Goal: Find specific page/section: Find specific page/section

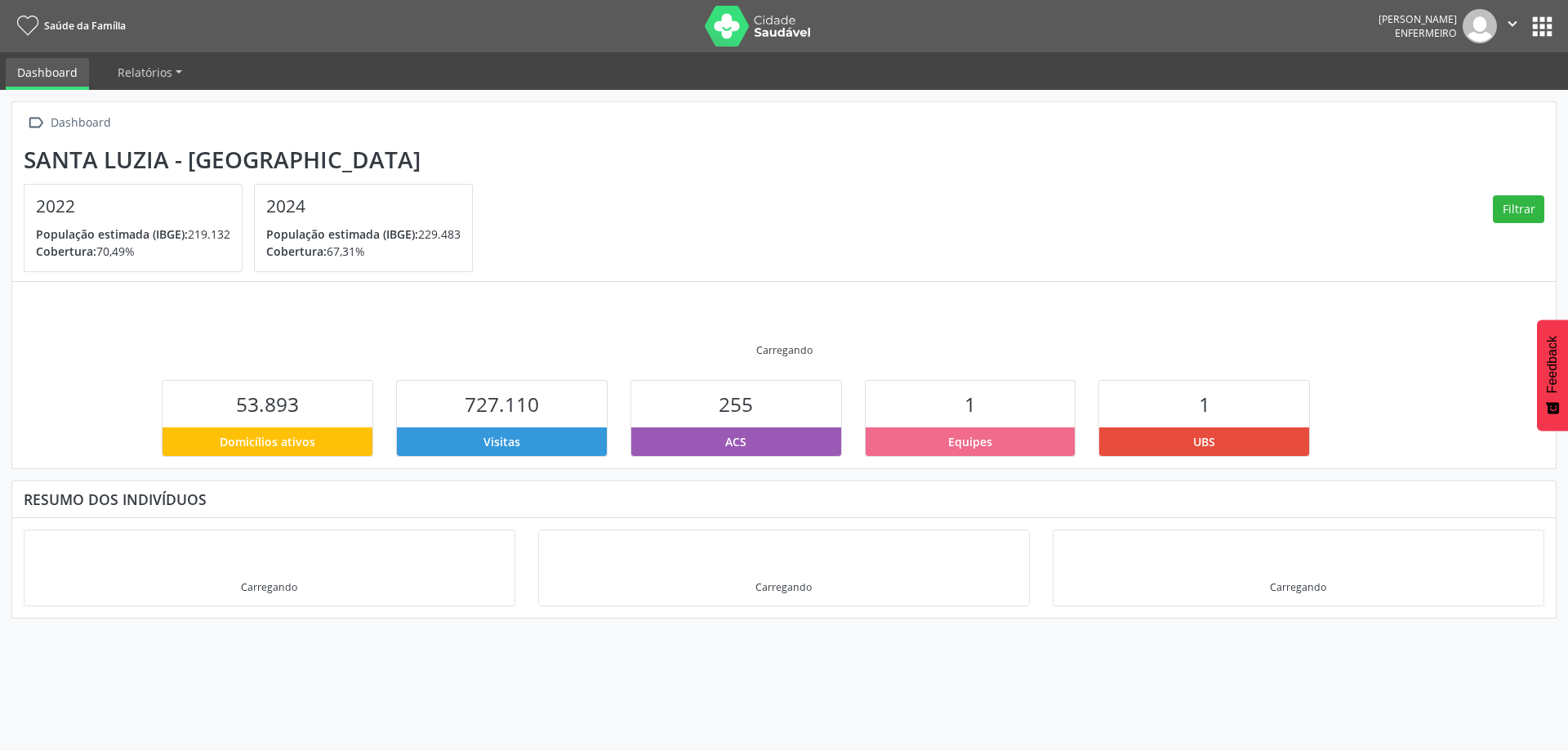
click at [1547, 27] on button "apps" at bounding box center [1542, 26] width 28 height 28
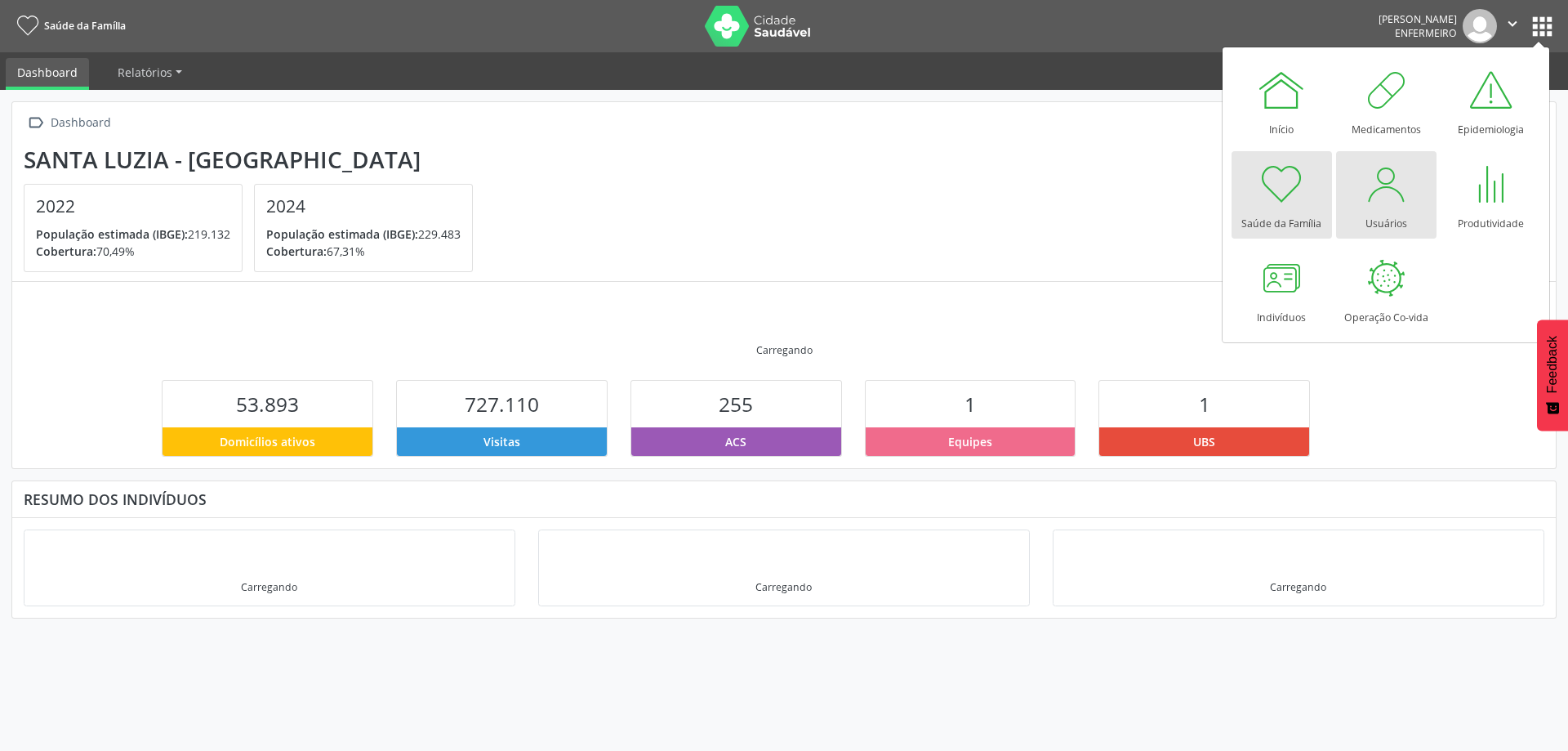
click at [1379, 207] on div at bounding box center [1385, 183] width 49 height 49
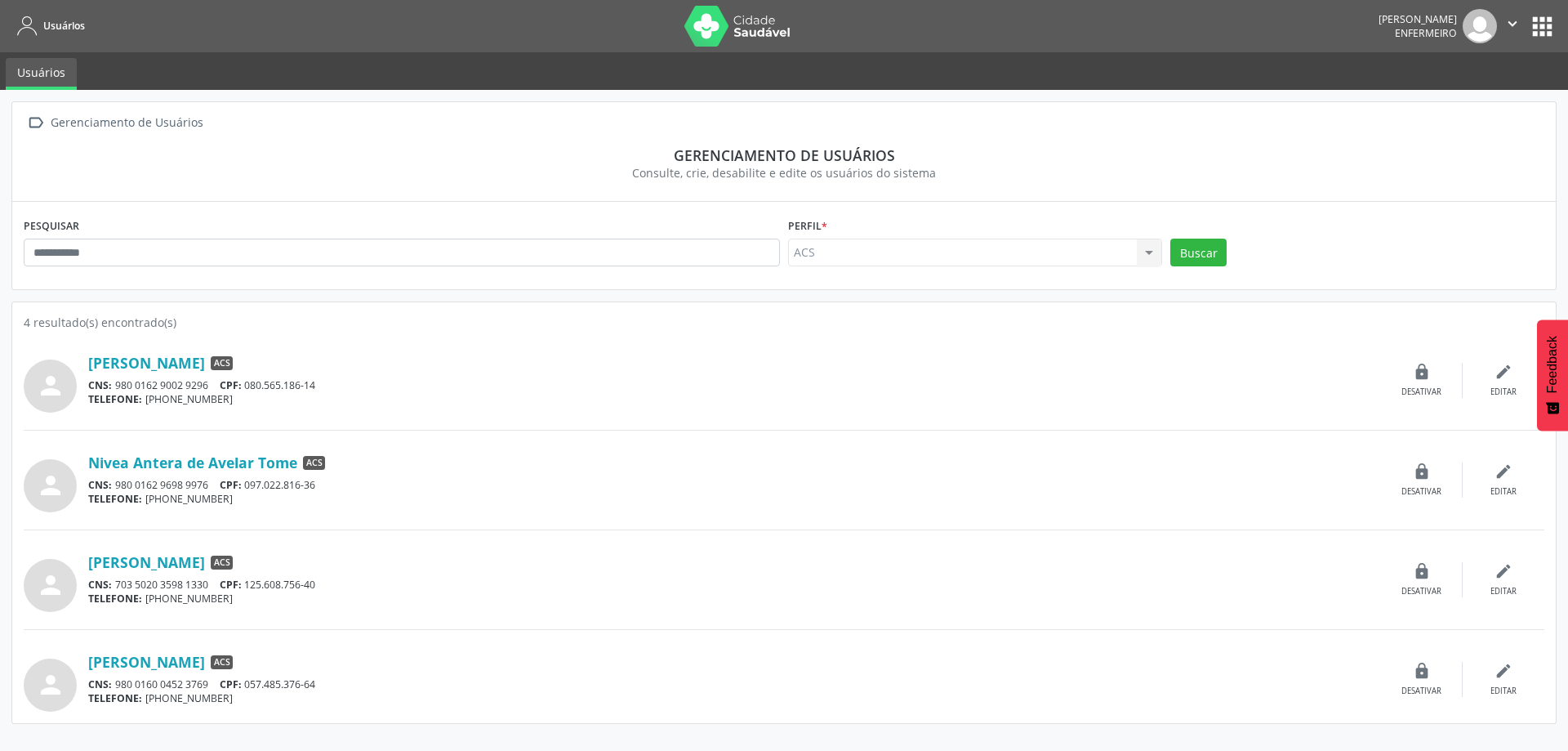
click at [26, 72] on link "Usuários" at bounding box center [41, 74] width 71 height 32
click at [1551, 28] on button "apps" at bounding box center [1542, 26] width 28 height 28
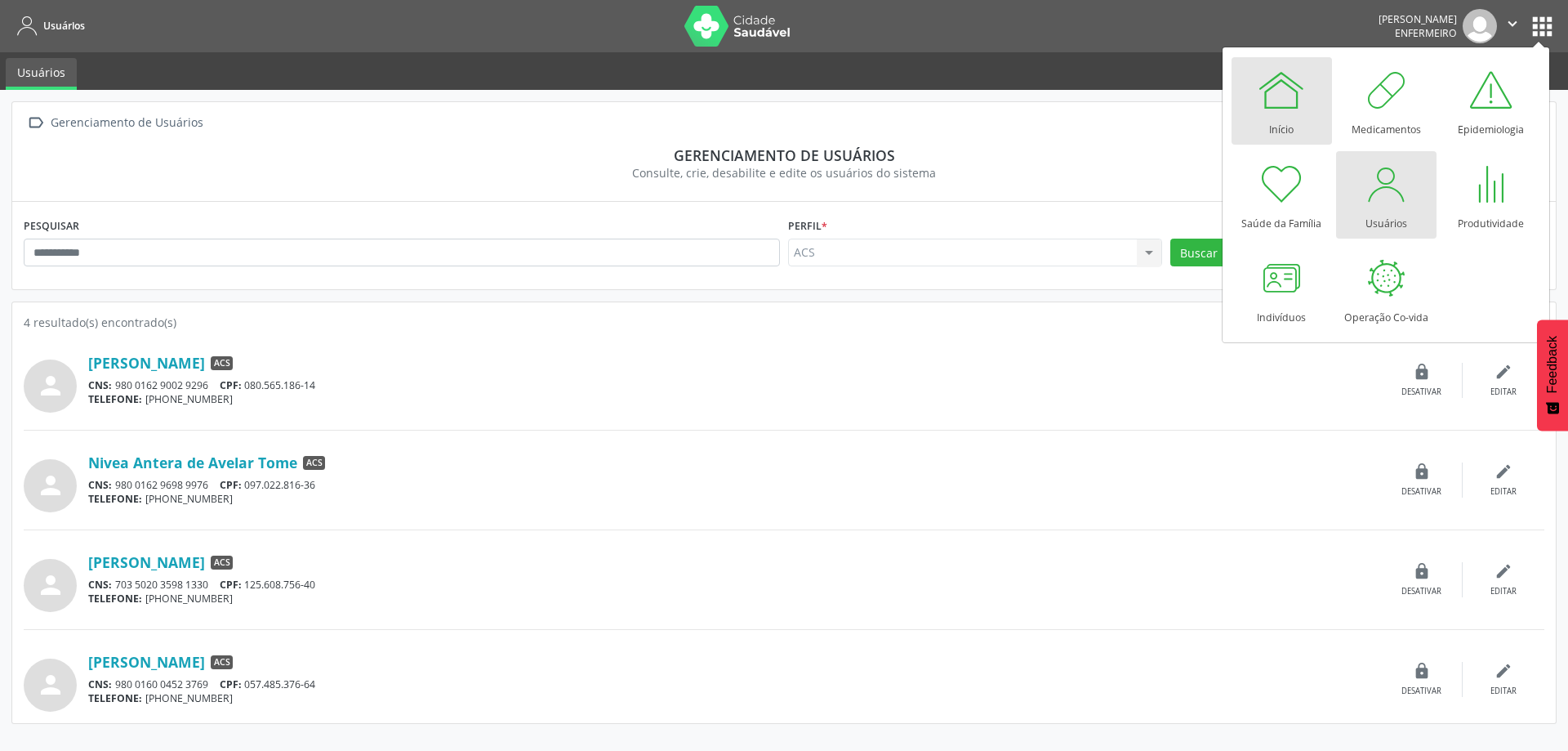
click at [1286, 113] on div at bounding box center [1281, 89] width 49 height 49
